Goal: Information Seeking & Learning: Understand process/instructions

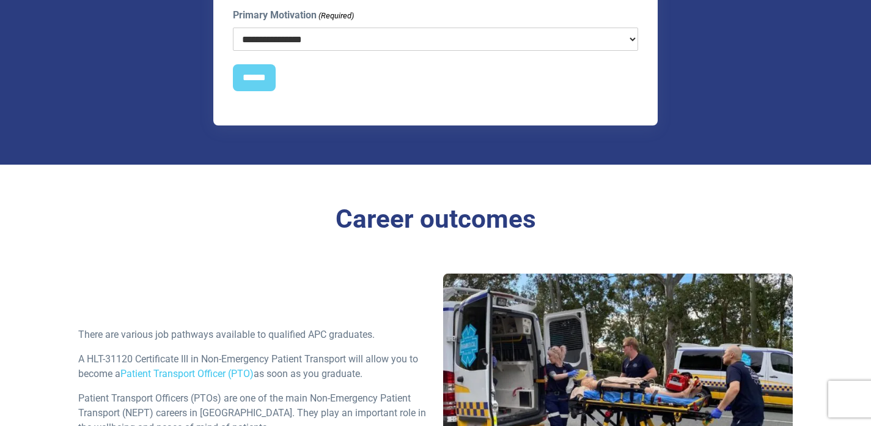
scroll to position [1528, 0]
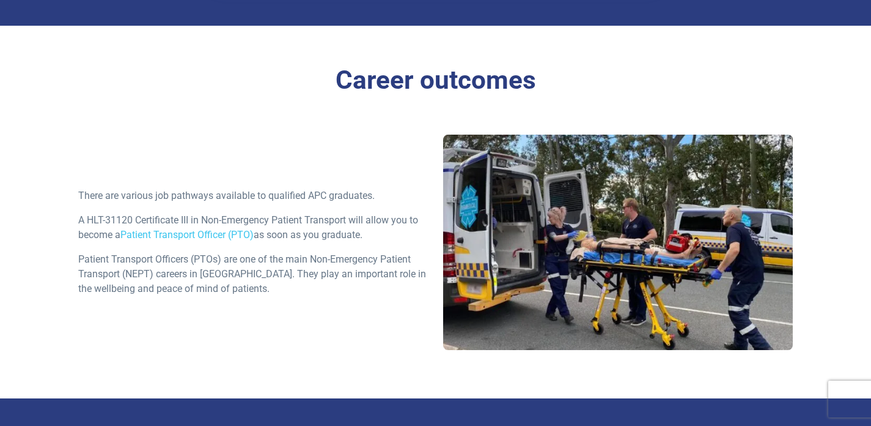
click at [139, 238] on link "Patient Transport Officer (PTO)" at bounding box center [186, 235] width 133 height 12
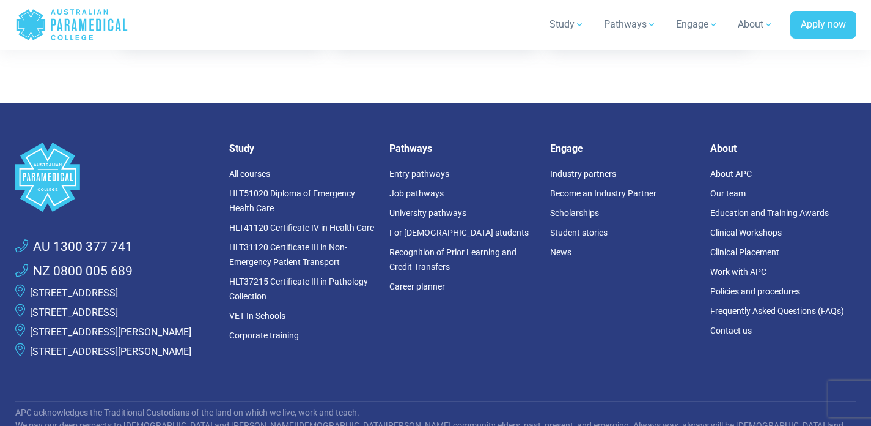
scroll to position [2320, 0]
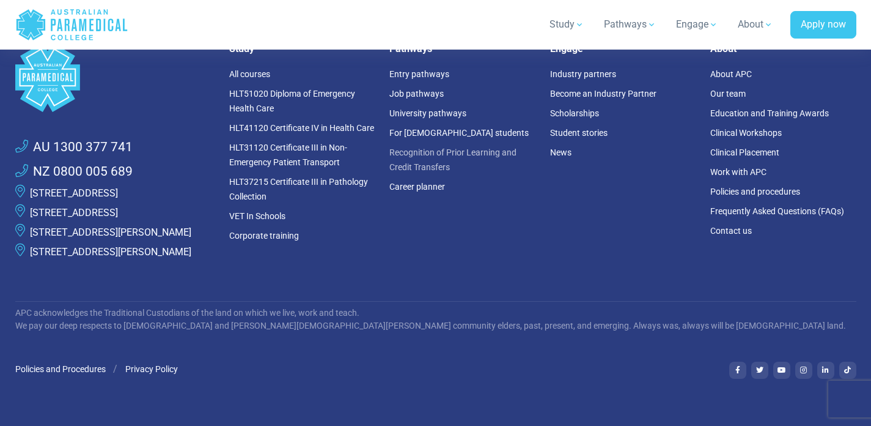
click at [464, 155] on link "Recognition of Prior Learning and Credit Transfers" at bounding box center [453, 159] width 127 height 24
